Goal: Task Accomplishment & Management: Use online tool/utility

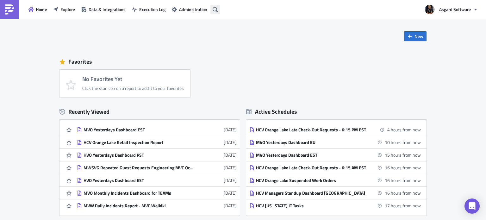
click at [216, 7] on icon "button" at bounding box center [214, 9] width 5 height 5
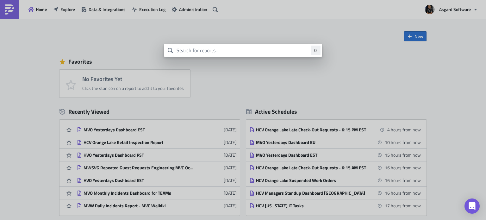
click at [224, 88] on body "Home Explore Data & Integrations Execution Log Administration Asgard Software N…" at bounding box center [243, 110] width 486 height 221
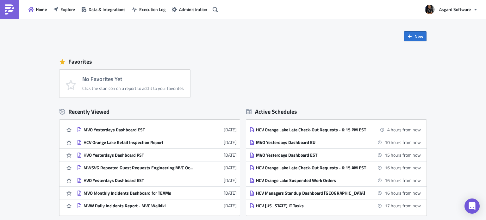
drag, startPoint x: 127, startPoint y: 155, endPoint x: 131, endPoint y: 155, distance: 3.8
click at [127, 155] on div "HVO Yesterdays Dashboard PST" at bounding box center [138, 155] width 111 height 6
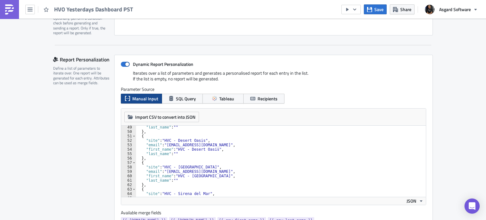
scroll to position [158, 0]
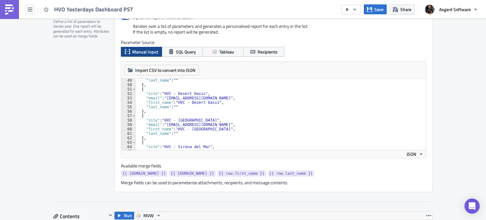
type textarea ""site": "HVC - Desert Oasis","
click at [259, 95] on div ""last_name" : "" } , { "site" : "HVC - Desert Oasis" , "email" : "[EMAIL_ADDRES…" at bounding box center [329, 115] width 386 height 75
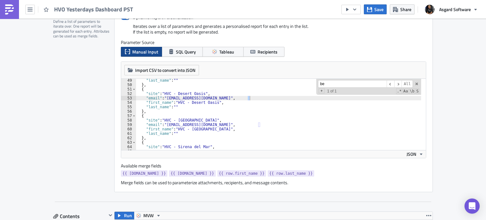
scroll to position [117, 0]
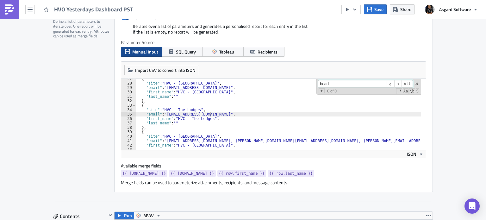
type input "beach h"
click at [312, 34] on div "Iterates over a list of parameters and generates a personalised report for each…" at bounding box center [273, 31] width 305 height 16
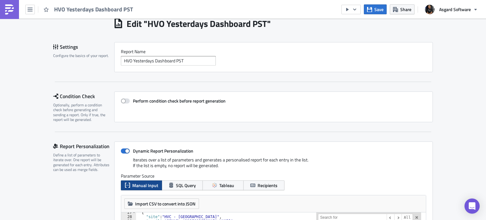
scroll to position [0, 0]
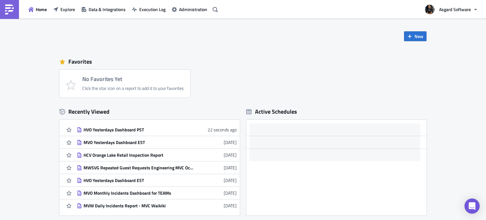
click at [122, 180] on div "HVO Yesterdays Dashboard EST" at bounding box center [138, 180] width 111 height 6
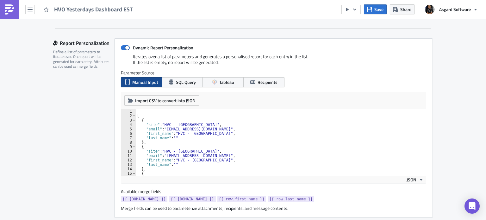
scroll to position [158, 0]
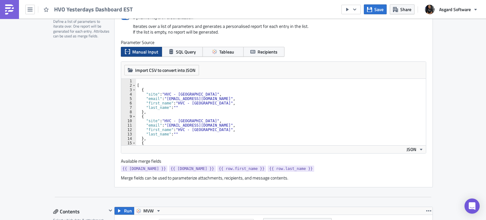
type textarea ""last_name": """
click at [240, 107] on div "[ { "site" : "HVC - [GEOGRAPHIC_DATA]" , "email" : "[EMAIL_ADDRESS][DOMAIN_NAME…" at bounding box center [278, 116] width 285 height 75
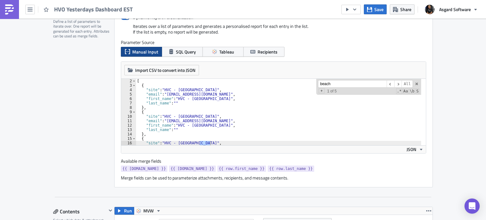
scroll to position [91, 0]
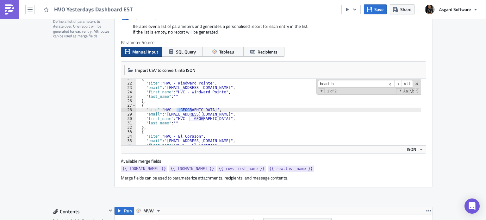
type input "beach h"
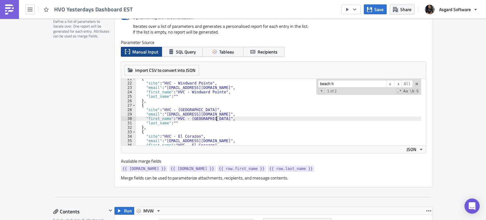
click at [233, 119] on div "{ "site" : "HVC - Windward Pointe" , "email" : "[EMAIL_ADDRESS][DOMAIN_NAME]" ,…" at bounding box center [278, 113] width 285 height 75
click at [247, 114] on div "{ "site" : "HVC - Windward Pointe" , "email" : "[EMAIL_ADDRESS][DOMAIN_NAME]" ,…" at bounding box center [278, 113] width 285 height 75
type textarea ""email": "[EMAIL_ADDRESS][DOMAIN_NAME]","
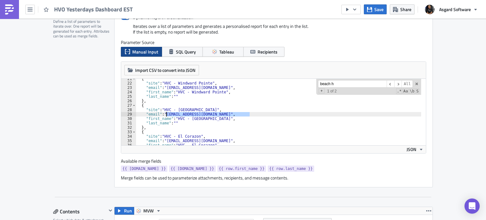
drag, startPoint x: 248, startPoint y: 113, endPoint x: 164, endPoint y: 112, distance: 84.1
click at [164, 112] on div "{ "site" : "HVC - Windward Pointe" , "email" : "[EMAIL_ADDRESS][DOMAIN_NAME]" ,…" at bounding box center [278, 113] width 285 height 75
